Goal: Task Accomplishment & Management: Complete application form

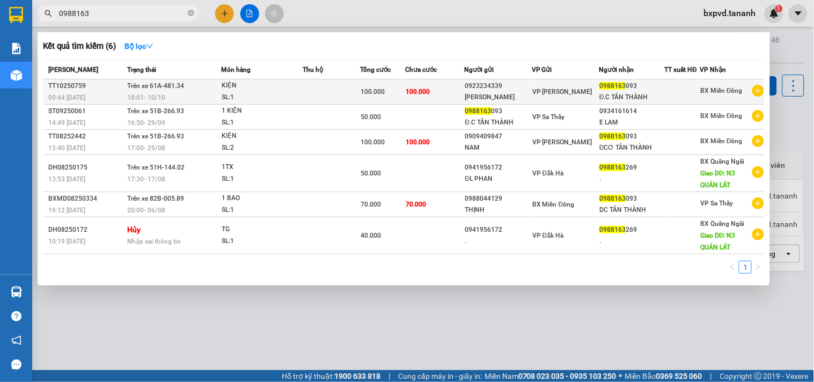
type input "0988163"
click at [494, 88] on div "0923234339" at bounding box center [498, 86] width 66 height 11
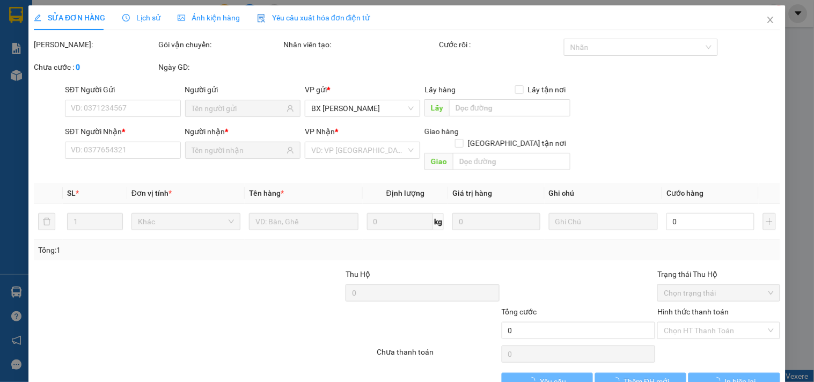
type input "0923234339"
type input "[PERSON_NAME]"
type input "0988163093"
type input "Đ.C TÂN THÀNH"
type input "100.000"
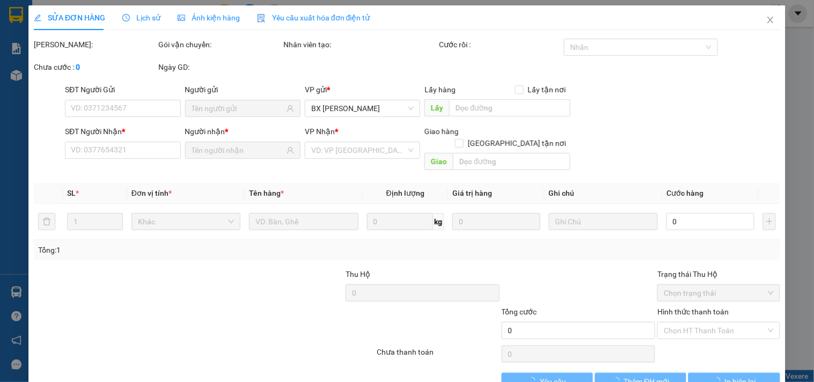
type input "100.000"
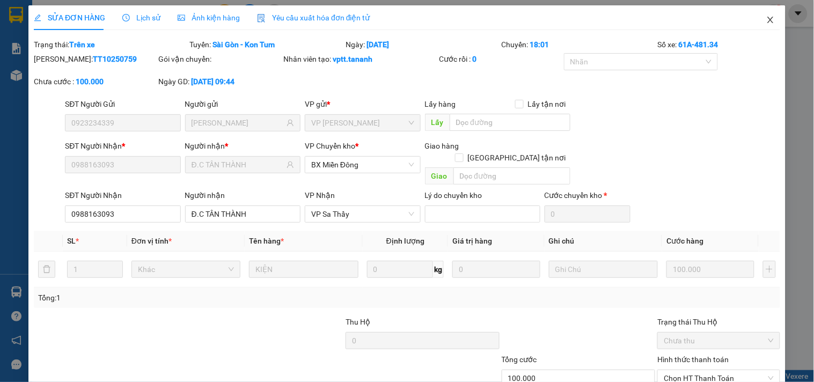
click at [767, 23] on icon "close" at bounding box center [771, 20] width 9 height 9
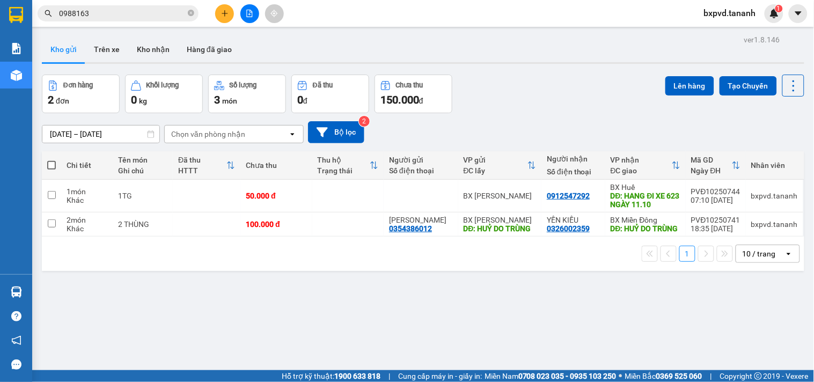
click at [215, 8] on div at bounding box center [249, 13] width 81 height 19
click at [222, 14] on icon "plus" at bounding box center [225, 14] width 8 height 8
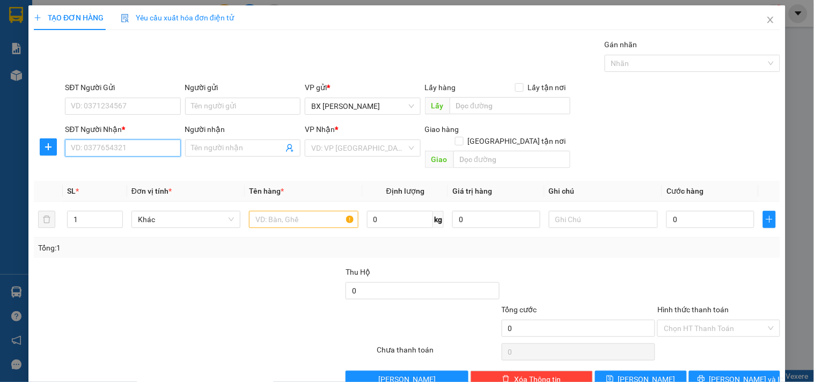
click at [122, 150] on input "SĐT Người Nhận *" at bounding box center [122, 148] width 115 height 17
type input "0935222051"
click at [123, 173] on div "0935222051" at bounding box center [121, 170] width 101 height 12
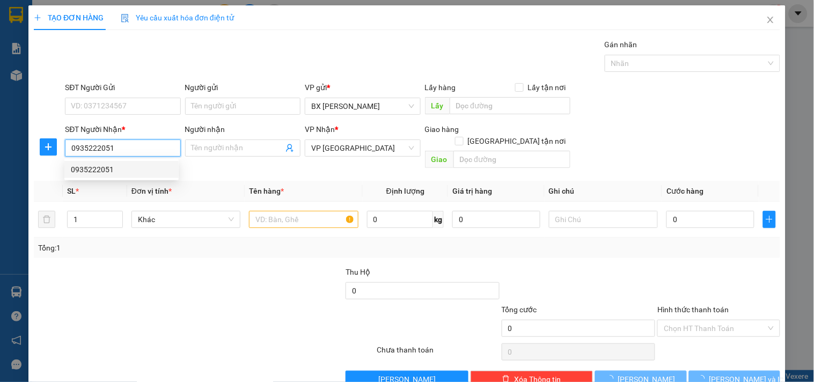
type input "200.000"
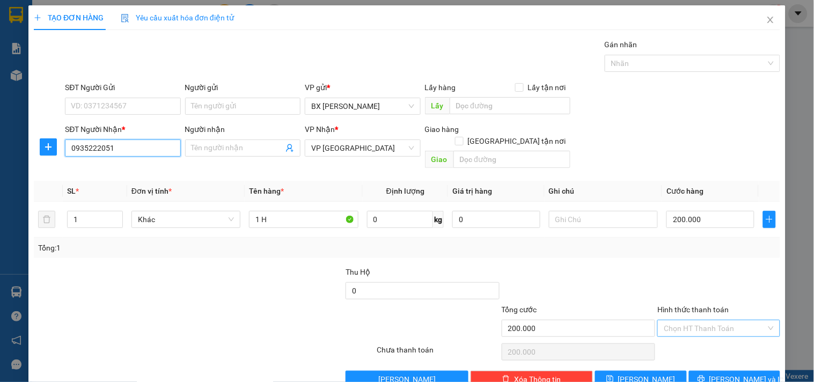
type input "0935222051"
click at [709, 320] on input "Hình thức thanh toán" at bounding box center [715, 328] width 102 height 16
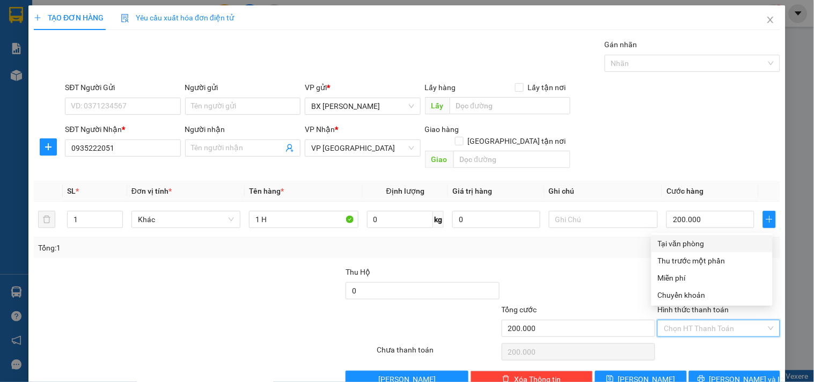
click at [698, 240] on div "Tại văn phòng" at bounding box center [712, 244] width 108 height 12
type input "0"
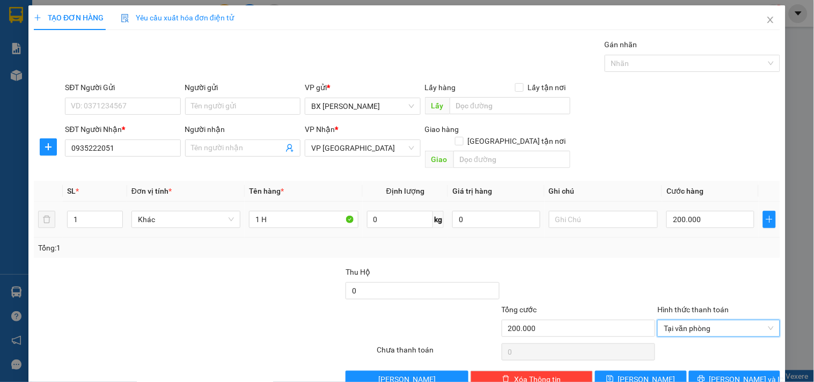
click at [566, 217] on div at bounding box center [603, 219] width 109 height 21
click at [569, 211] on input "text" at bounding box center [603, 219] width 109 height 17
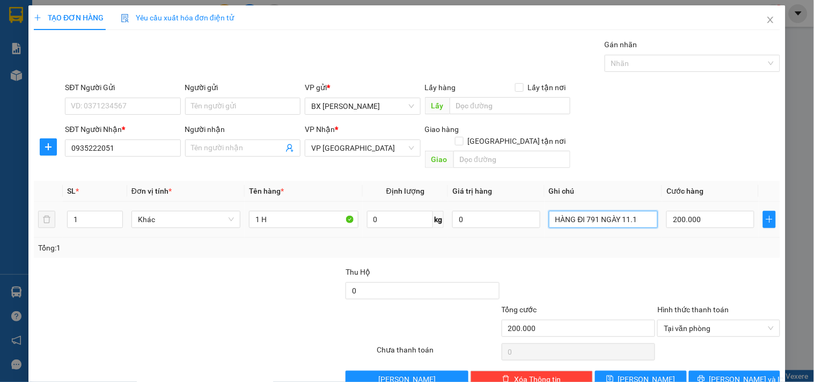
type input "HÀNG ĐI 791 NGÀY 11.10"
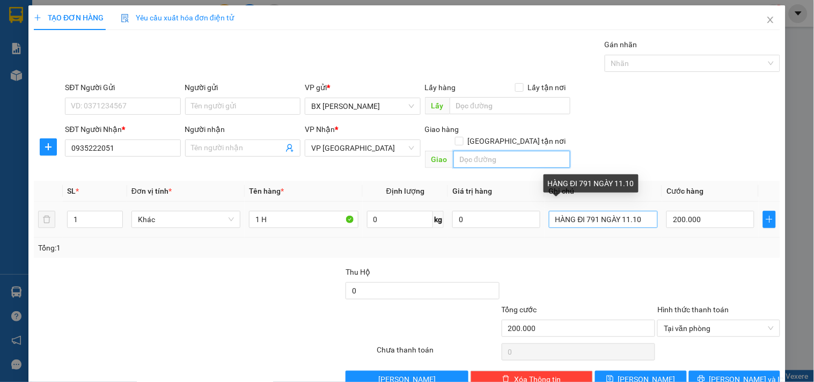
type input "HÀNG ĐI 791 NGÀY 11.10"
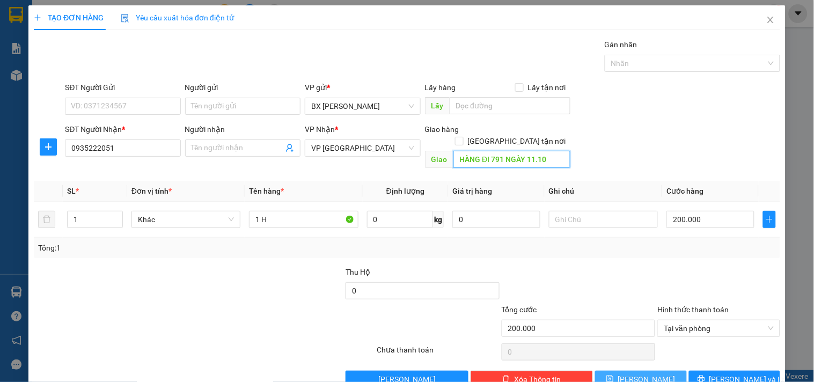
type input "HÀNG ĐI 791 NGÀY 11.10"
click at [657, 371] on button "[PERSON_NAME]" at bounding box center [640, 379] width 91 height 17
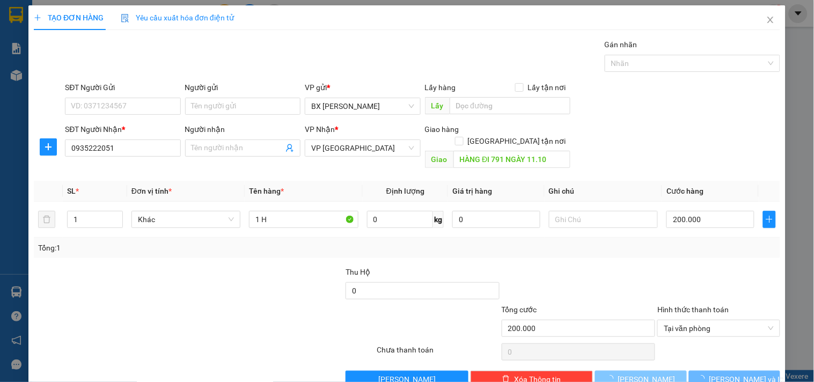
type input "0"
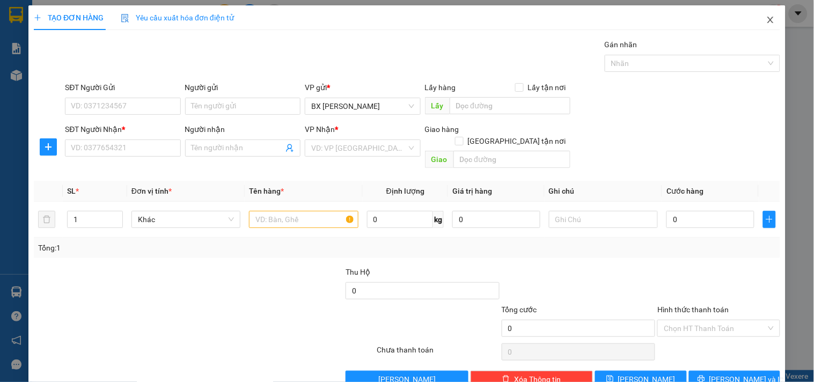
click at [767, 23] on icon "close" at bounding box center [771, 20] width 9 height 9
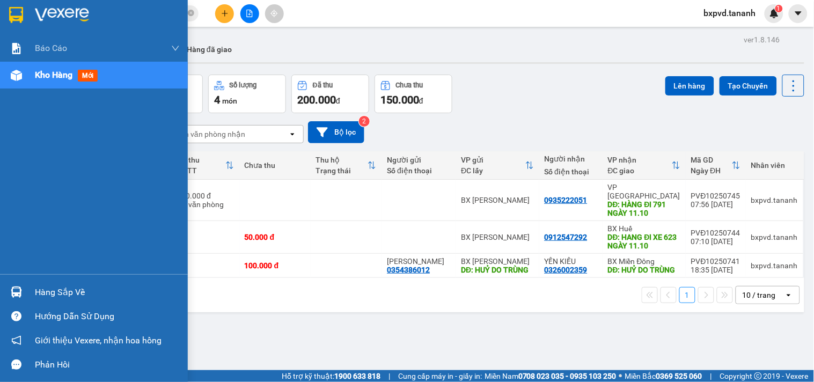
click at [0, 18] on div at bounding box center [94, 17] width 188 height 35
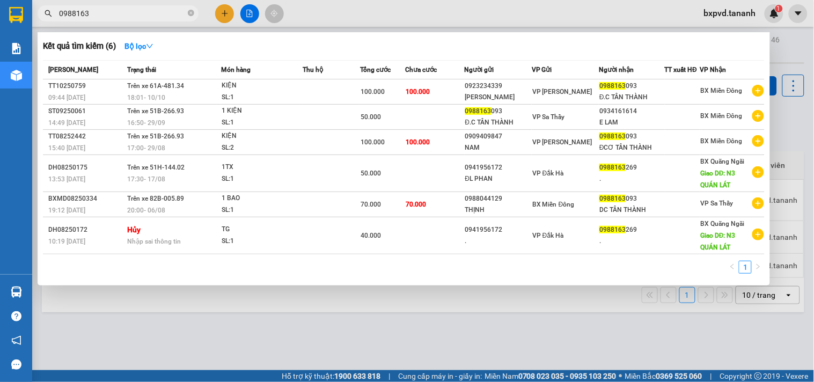
drag, startPoint x: 108, startPoint y: 10, endPoint x: 0, endPoint y: -3, distance: 109.2
click at [0, 0] on html "Kết quả tìm kiếm ( 6 ) Bộ lọc Mã ĐH Trạng thái Món hàng Thu hộ Tổng cước Chưa c…" at bounding box center [407, 191] width 814 height 382
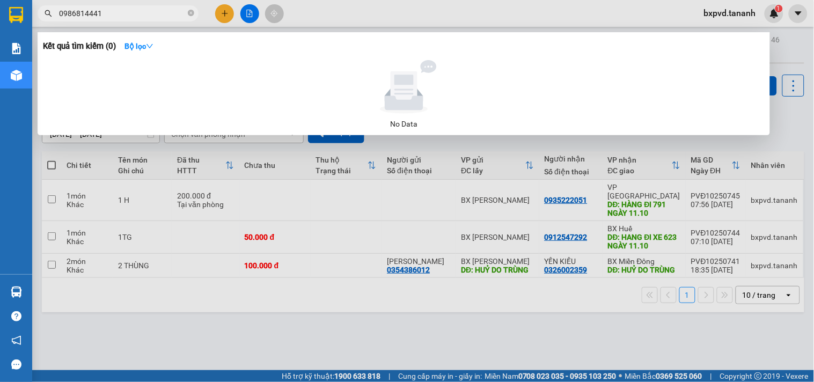
click at [103, 6] on span "0986814441" at bounding box center [118, 13] width 161 height 16
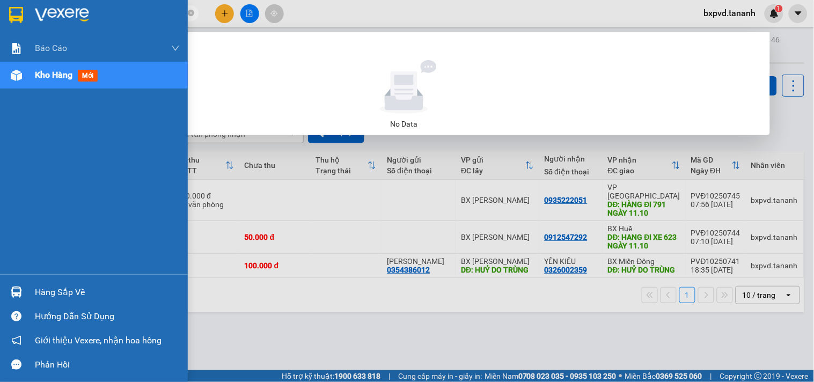
drag, startPoint x: 105, startPoint y: 10, endPoint x: 26, endPoint y: 14, distance: 79.6
click at [26, 14] on section "Kết quả tìm kiếm ( 0 ) Bộ lọc No Data 0986814441 bxpvd.tananh 1 Báo cáo Báo cáo…" at bounding box center [407, 191] width 814 height 382
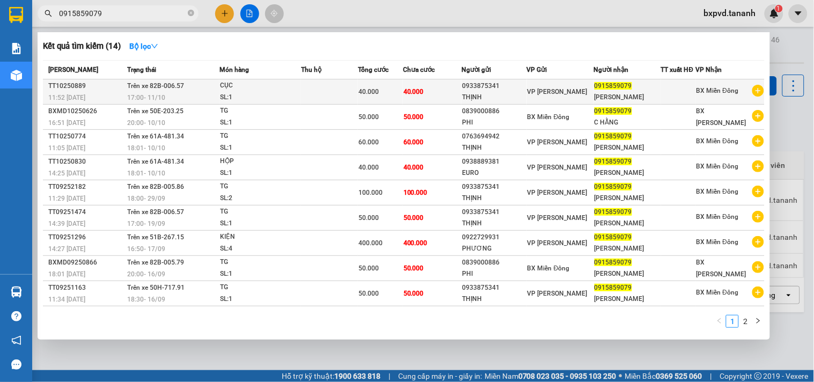
type input "0915859079"
click at [510, 86] on div "0933875341" at bounding box center [494, 86] width 64 height 11
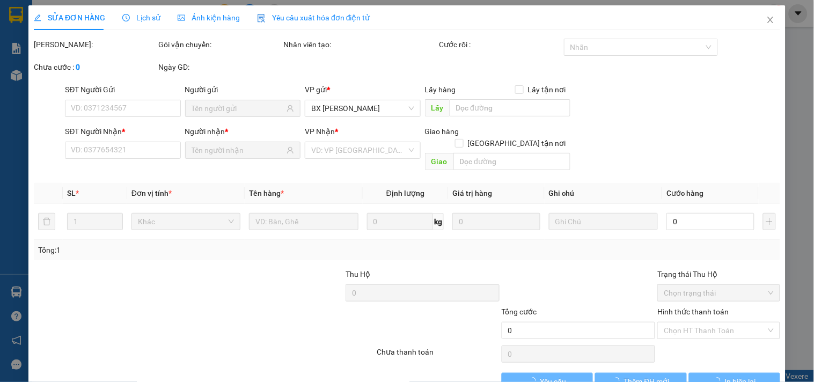
type input "0933875341"
type input "THỊNH"
type input "0915859079"
type input "[PERSON_NAME]"
type input "40.000"
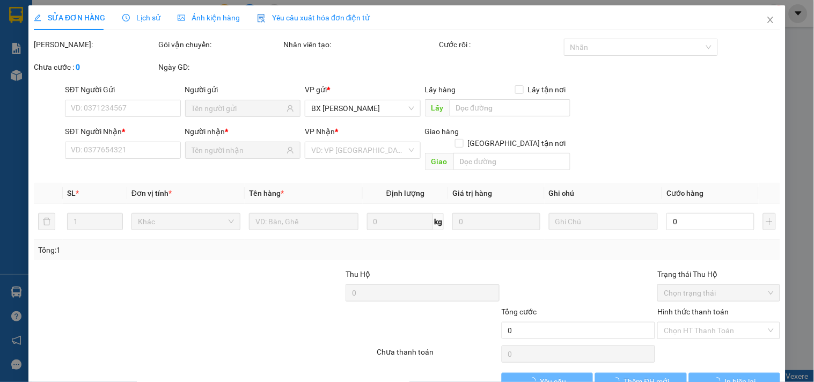
type input "40.000"
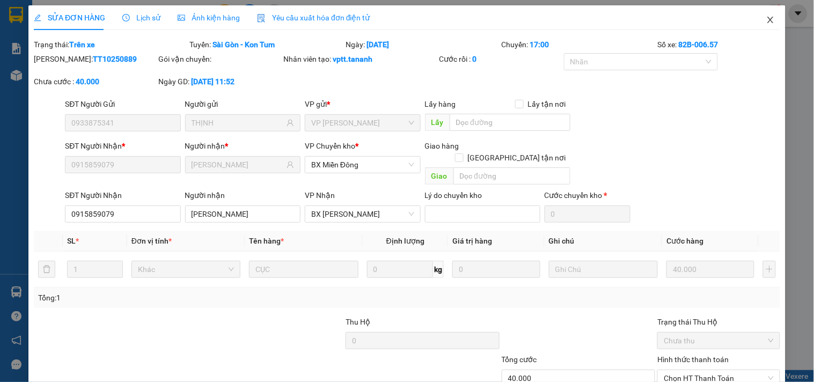
click at [762, 26] on span "Close" at bounding box center [771, 20] width 30 height 30
